Goal: Task Accomplishment & Management: Manage account settings

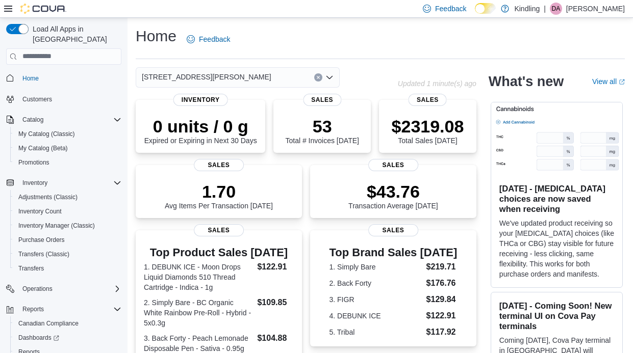
scroll to position [38, 0]
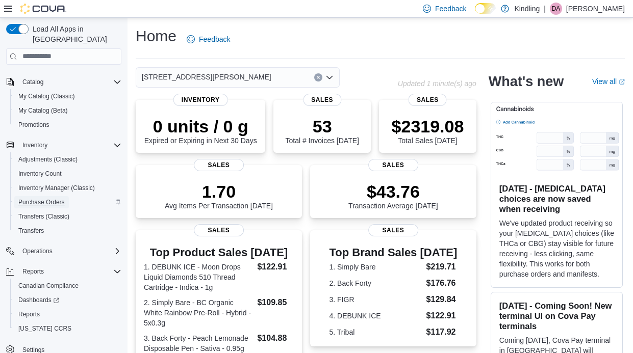
click at [41, 198] on span "Purchase Orders" at bounding box center [41, 202] width 46 height 8
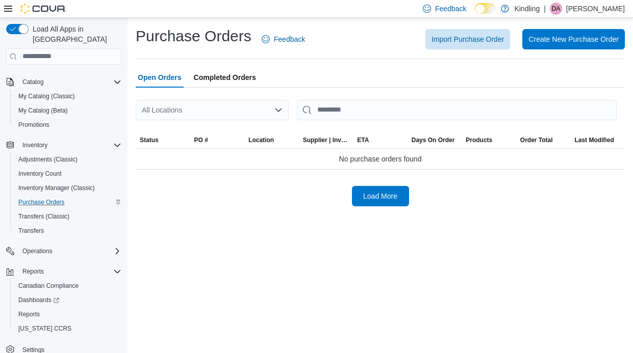
click at [244, 113] on div "All Locations" at bounding box center [212, 110] width 153 height 20
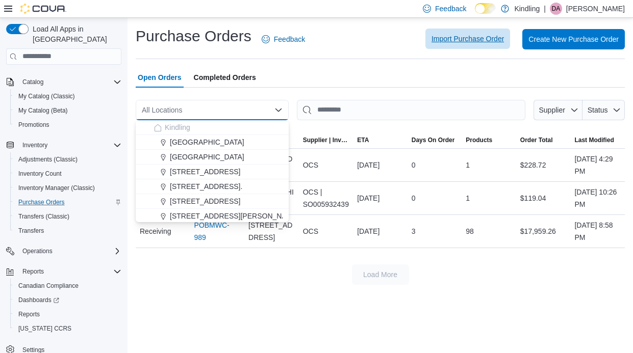
click at [460, 39] on span "Import Purchase Order" at bounding box center [467, 39] width 72 height 10
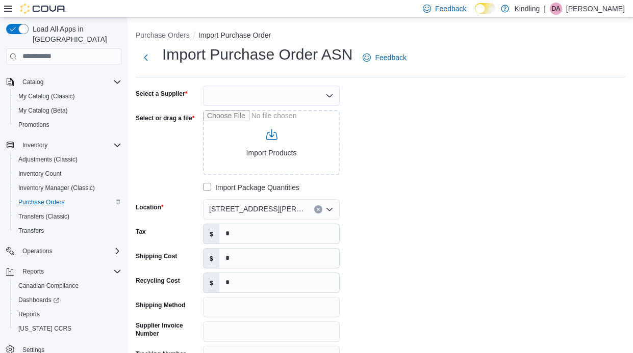
click at [297, 99] on div at bounding box center [271, 96] width 137 height 20
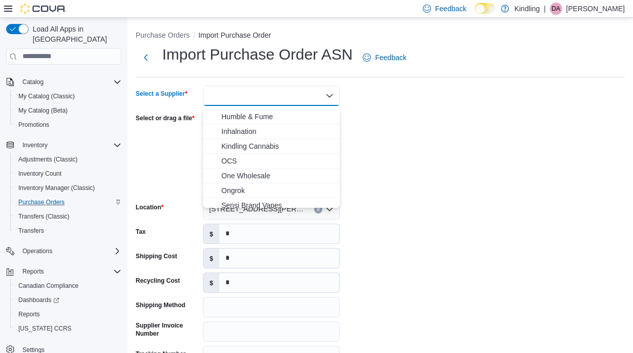
scroll to position [127, 0]
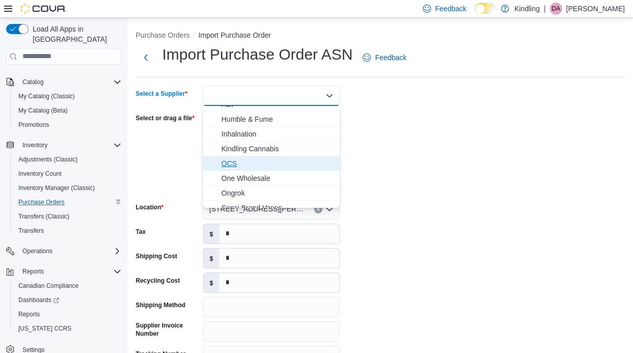
click at [280, 164] on span "OCS" at bounding box center [277, 164] width 112 height 10
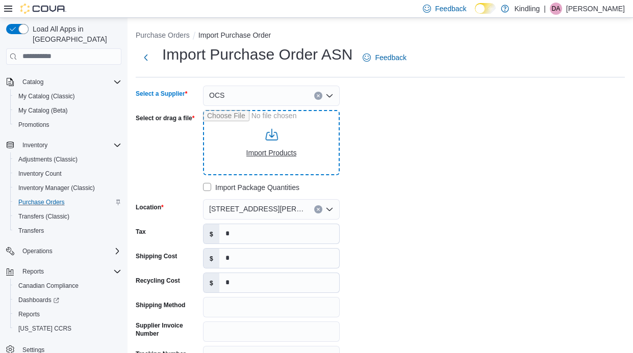
click at [280, 153] on input "Select or drag a file" at bounding box center [271, 142] width 137 height 65
type input "**********"
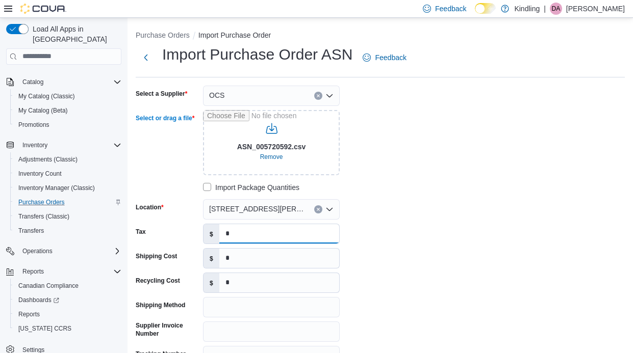
click at [243, 241] on input "*" at bounding box center [279, 233] width 120 height 19
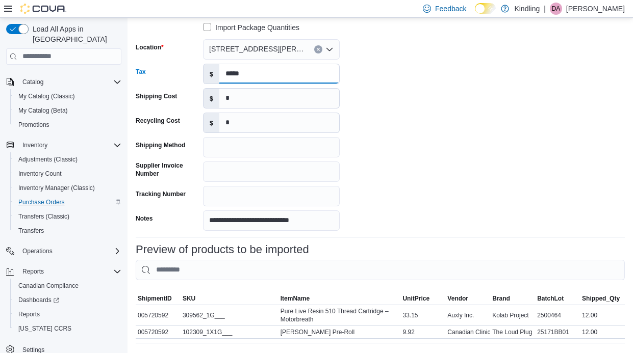
scroll to position [207, 0]
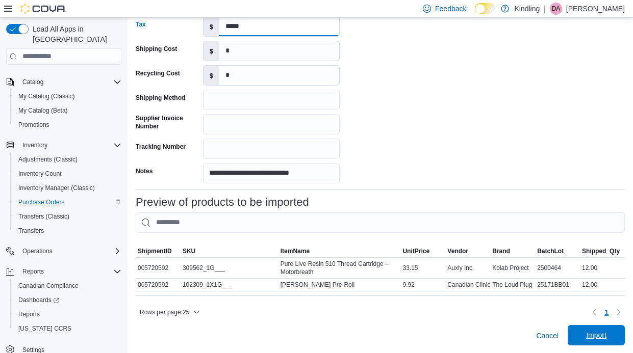
type input "*****"
click at [601, 332] on span "Import" at bounding box center [596, 335] width 20 height 10
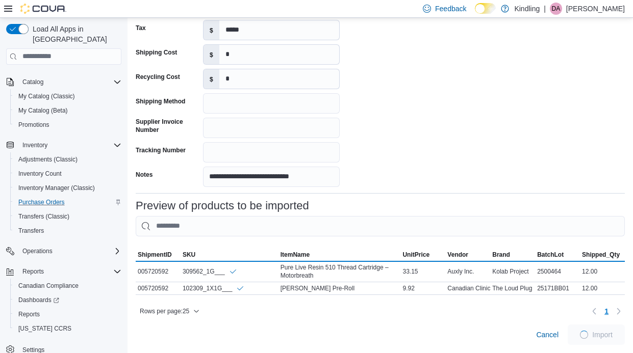
scroll to position [203, 0]
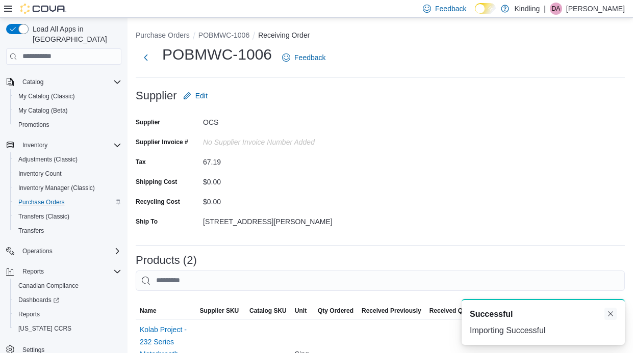
click at [612, 315] on button "Dismiss toast" at bounding box center [610, 314] width 12 height 12
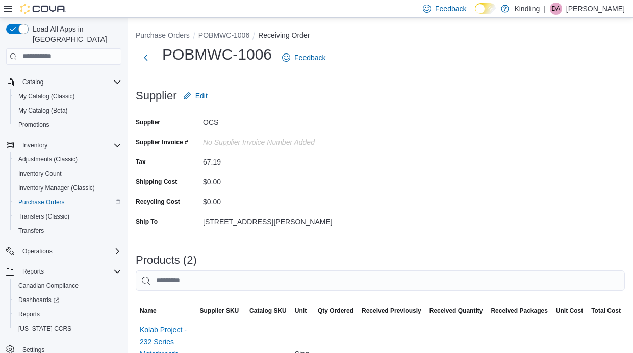
scroll to position [279, 0]
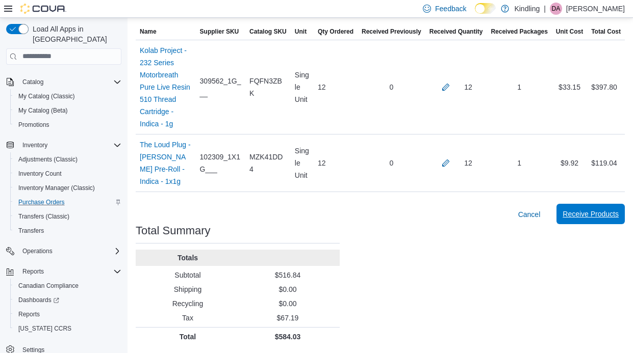
click at [595, 213] on span "Receive Products" at bounding box center [590, 214] width 56 height 10
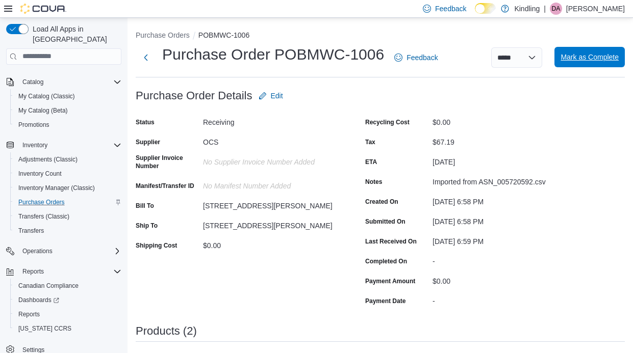
click at [582, 58] on span "Mark as Complete" at bounding box center [589, 57] width 58 height 10
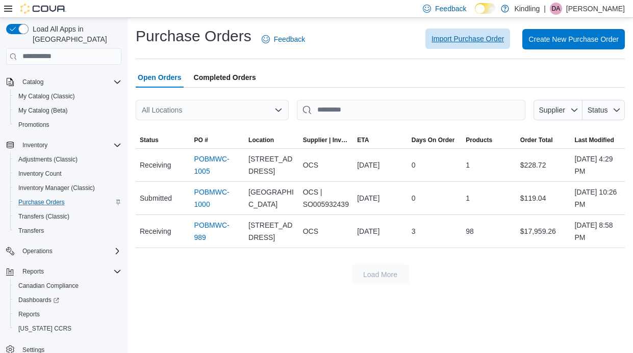
click at [480, 34] on span "Import Purchase Order" at bounding box center [467, 39] width 72 height 10
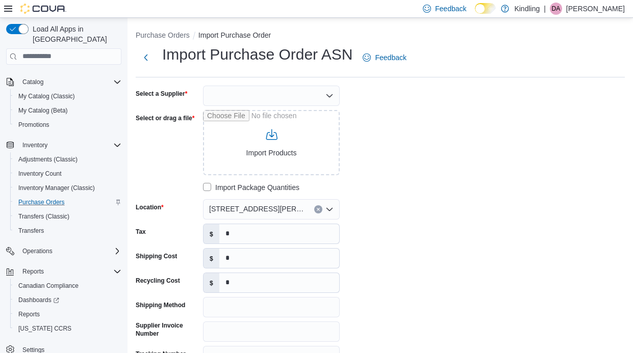
click at [233, 99] on div at bounding box center [271, 96] width 137 height 20
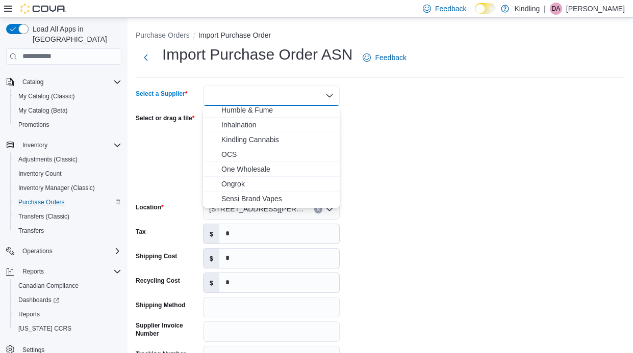
scroll to position [133, 0]
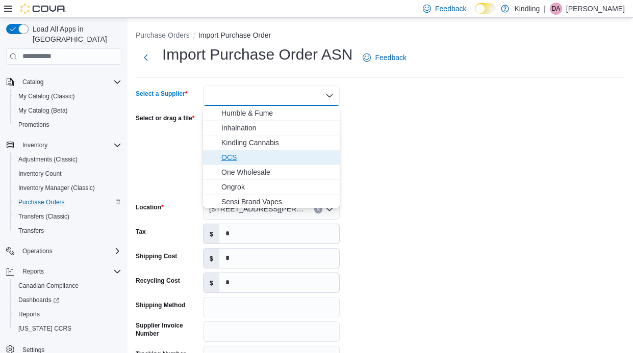
click at [252, 152] on span "OCS" at bounding box center [277, 157] width 112 height 10
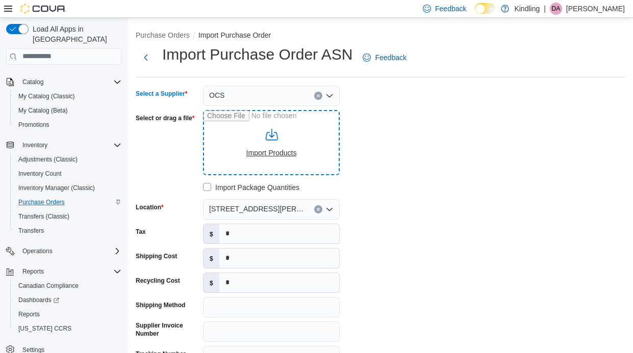
click at [275, 150] on input "Select or drag a file" at bounding box center [271, 142] width 137 height 65
type input "**********"
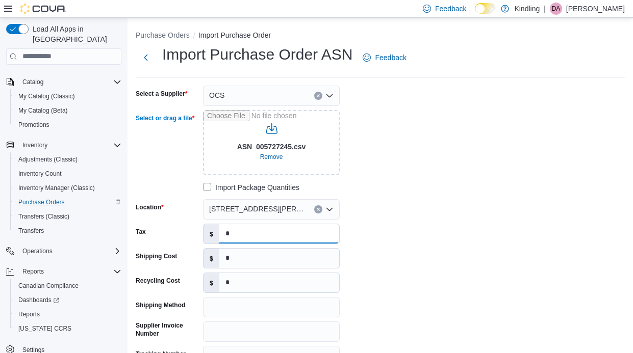
click at [259, 233] on input "*" at bounding box center [279, 233] width 120 height 19
type input "*******"
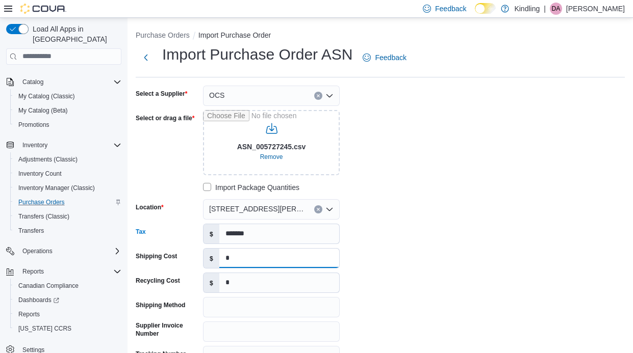
click at [246, 262] on input "*" at bounding box center [279, 258] width 120 height 19
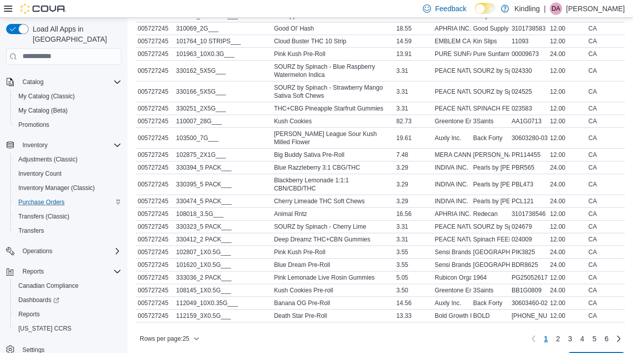
scroll to position [503, 0]
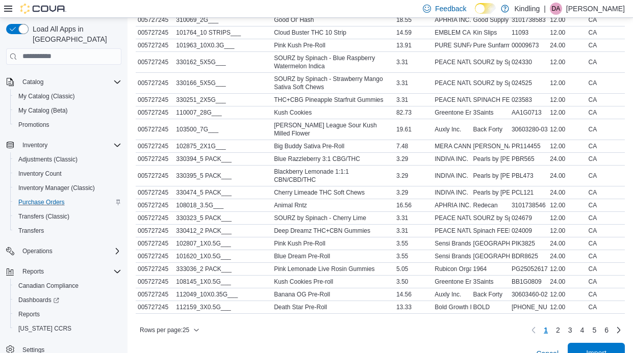
type input "***"
click at [602, 348] on span "Import" at bounding box center [596, 353] width 20 height 10
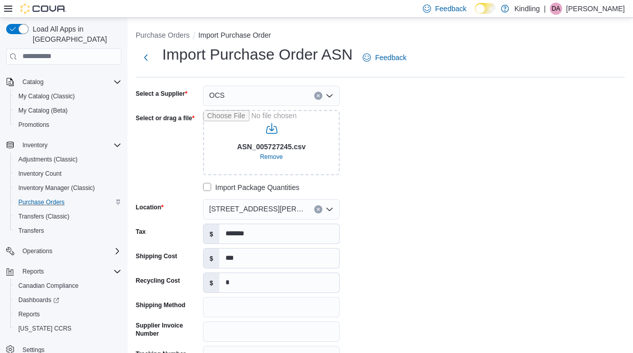
scroll to position [510, 0]
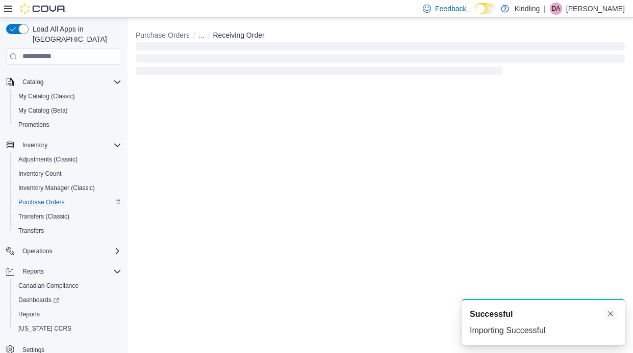
click at [609, 315] on button "Dismiss toast" at bounding box center [610, 314] width 12 height 12
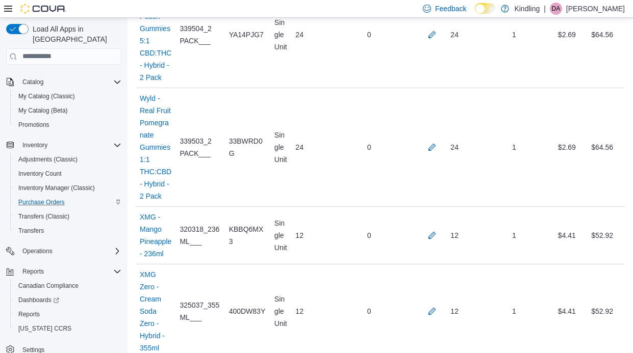
scroll to position [13468, 0]
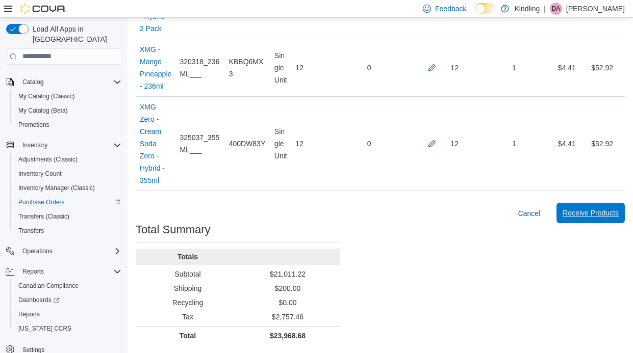
click at [590, 215] on span "Receive Products" at bounding box center [590, 213] width 56 height 10
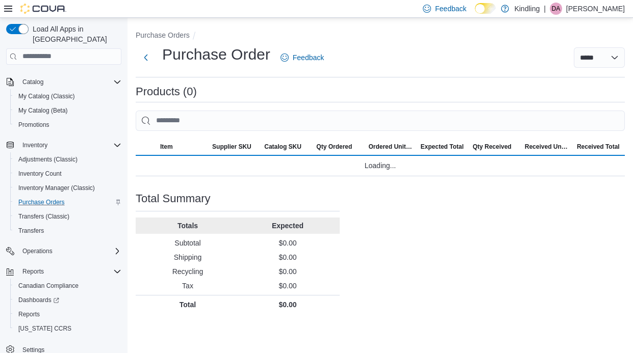
click at [590, 215] on div "Purchase Order: Feedback Products (0) Sorting Item Supplier SKU Catalog SKU Qty…" at bounding box center [380, 200] width 489 height 228
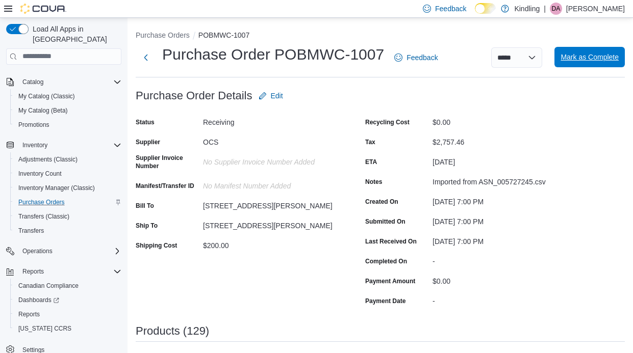
click at [590, 58] on span "Mark as Complete" at bounding box center [589, 57] width 58 height 10
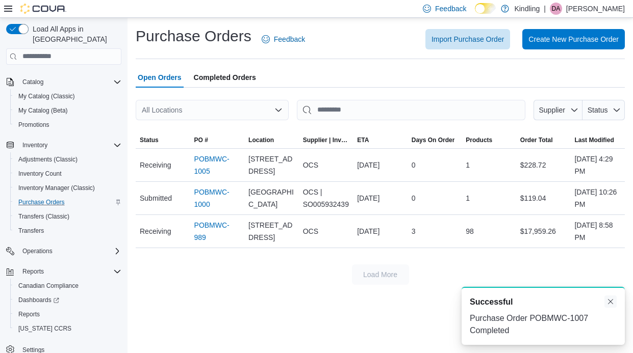
click at [613, 303] on button "Dismiss toast" at bounding box center [610, 302] width 12 height 12
